Goal: Find specific page/section: Find specific page/section

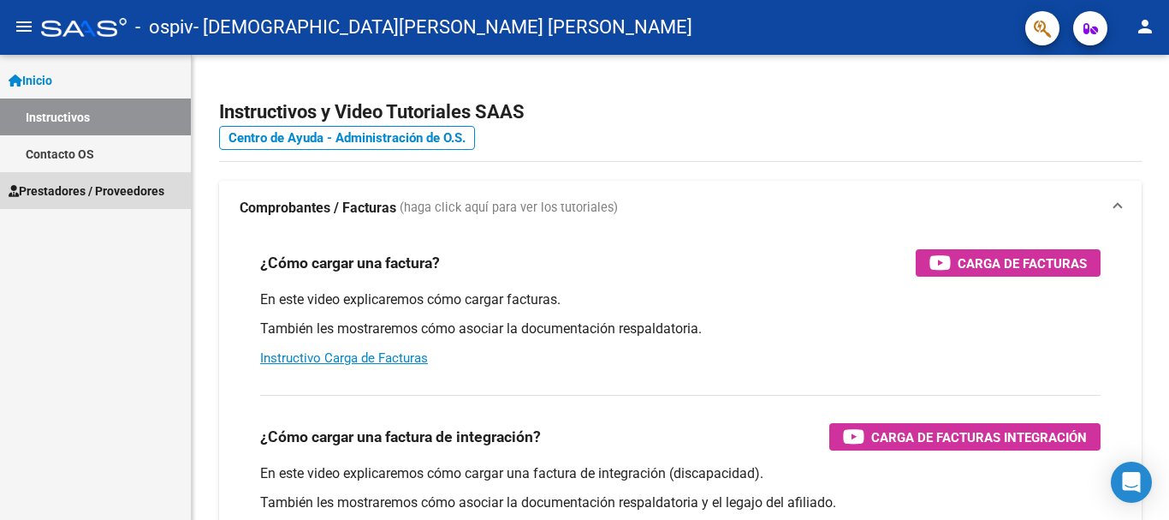
click at [89, 201] on link "Prestadores / Proveedores" at bounding box center [95, 190] width 191 height 37
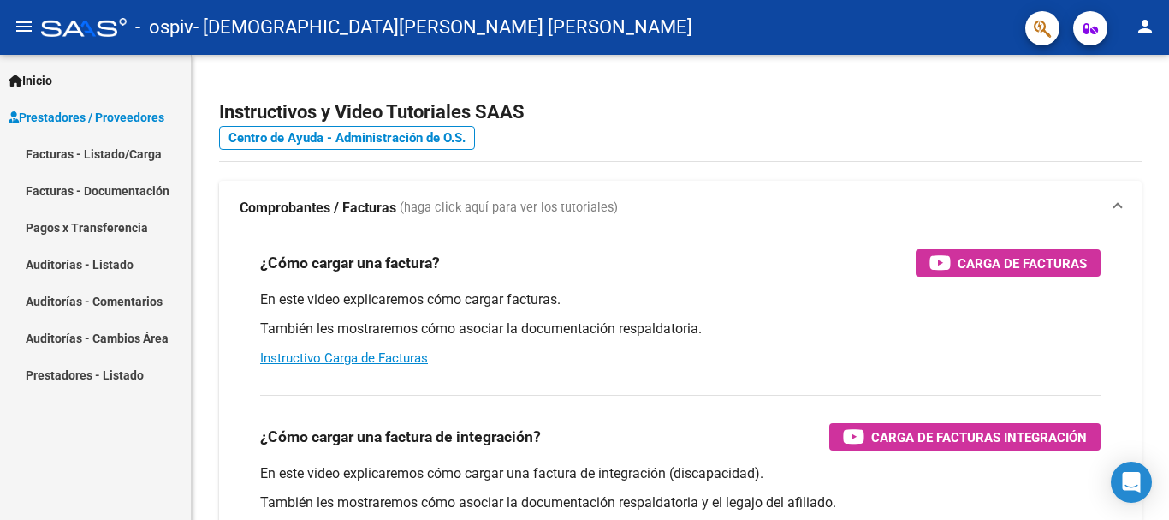
click at [123, 376] on link "Prestadores - Listado" at bounding box center [95, 374] width 191 height 37
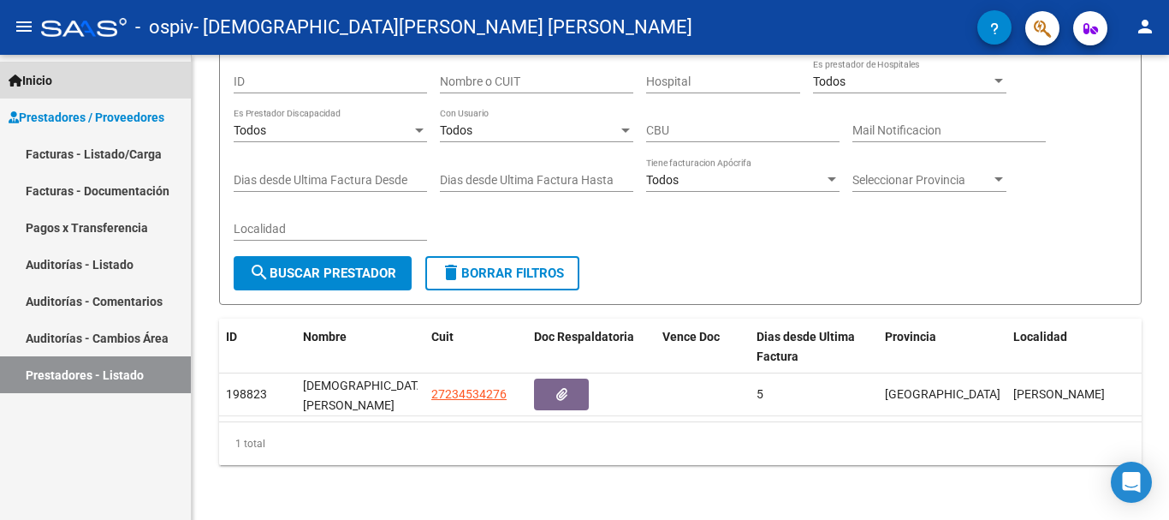
click at [52, 74] on span "Inicio" at bounding box center [31, 80] width 44 height 19
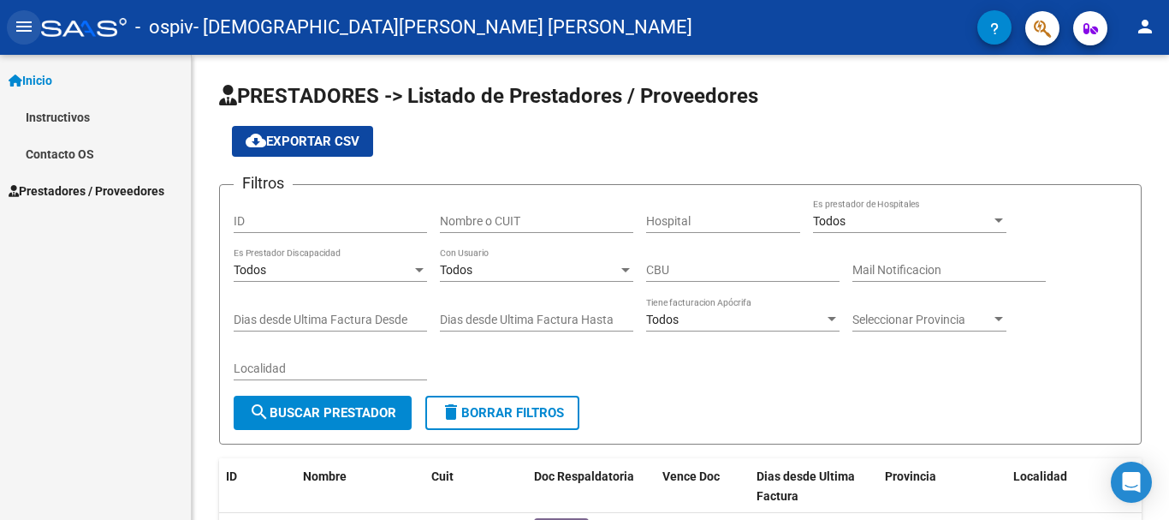
click at [29, 29] on mat-icon "menu" at bounding box center [24, 26] width 21 height 21
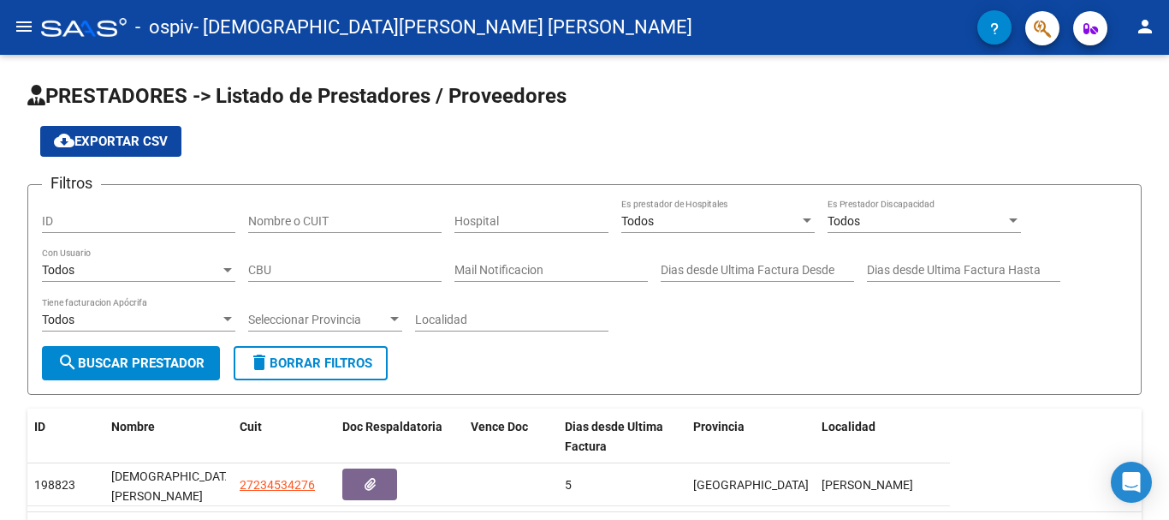
click at [30, 11] on button "menu" at bounding box center [24, 27] width 34 height 34
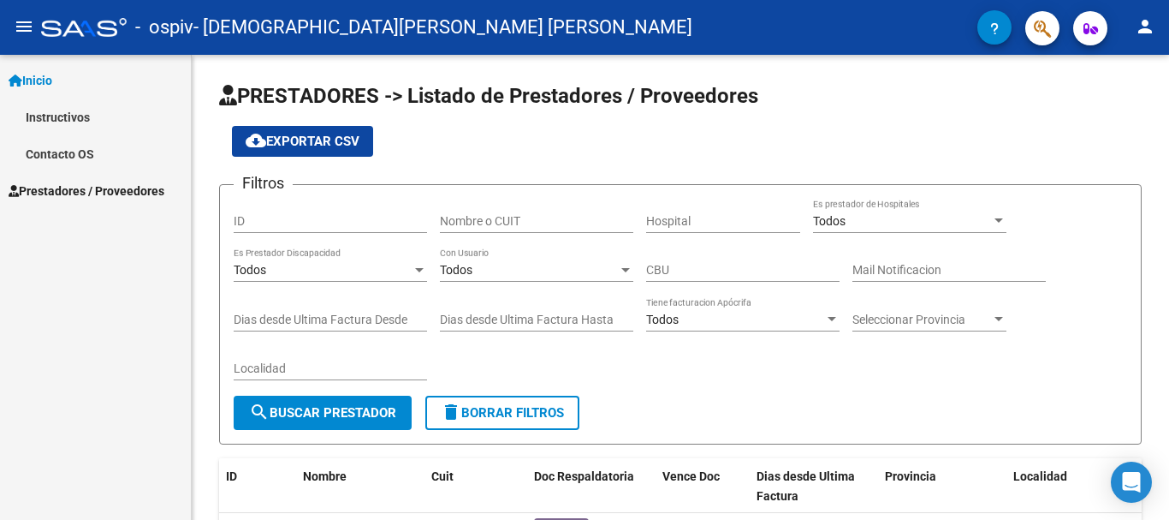
click at [54, 118] on link "Instructivos" at bounding box center [95, 116] width 191 height 37
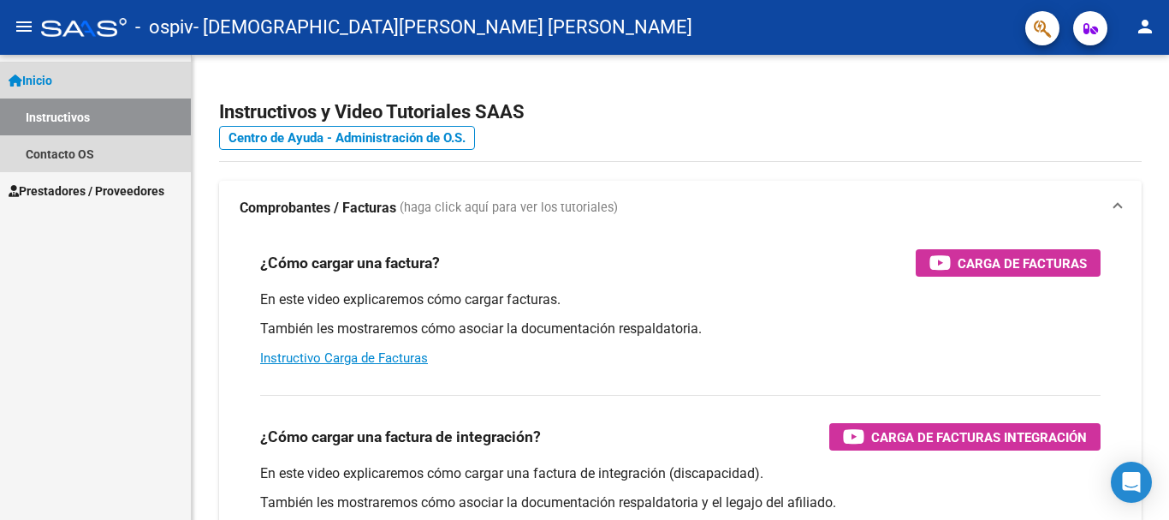
click at [46, 82] on span "Inicio" at bounding box center [31, 80] width 44 height 19
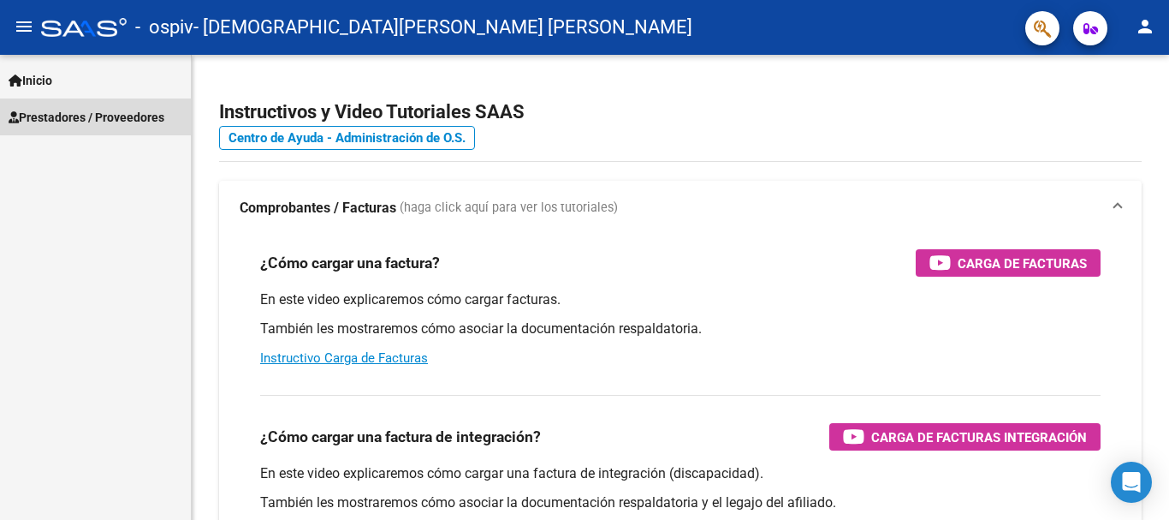
click at [141, 120] on span "Prestadores / Proveedores" at bounding box center [87, 117] width 156 height 19
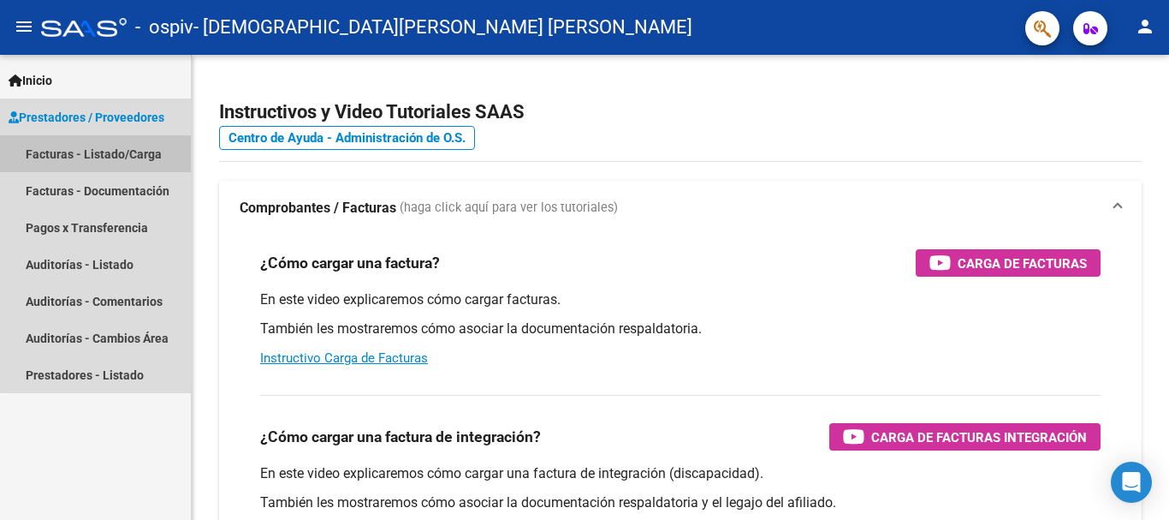
click at [120, 157] on link "Facturas - Listado/Carga" at bounding box center [95, 153] width 191 height 37
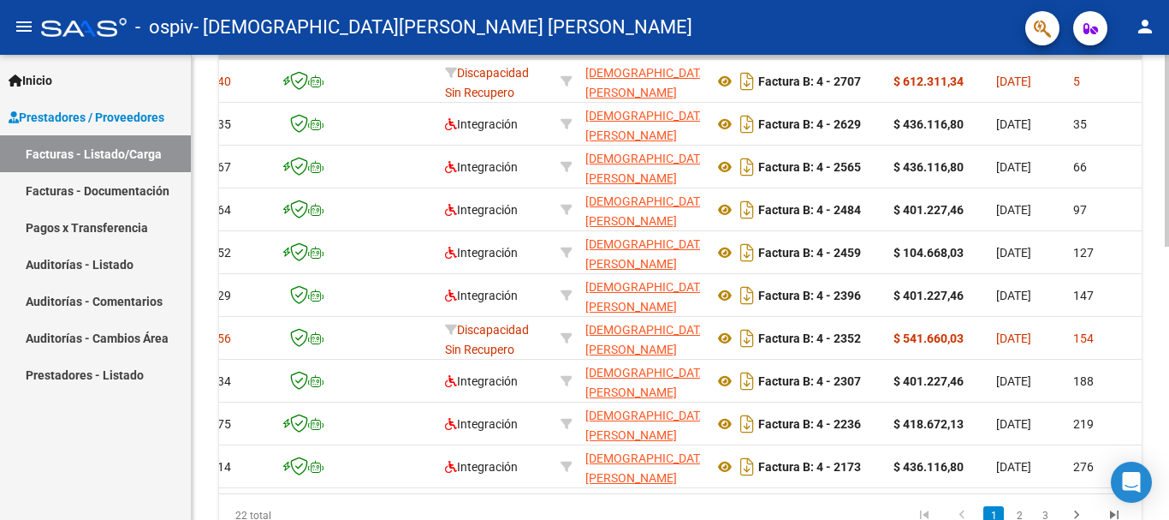
scroll to position [0, 56]
